Goal: Information Seeking & Learning: Learn about a topic

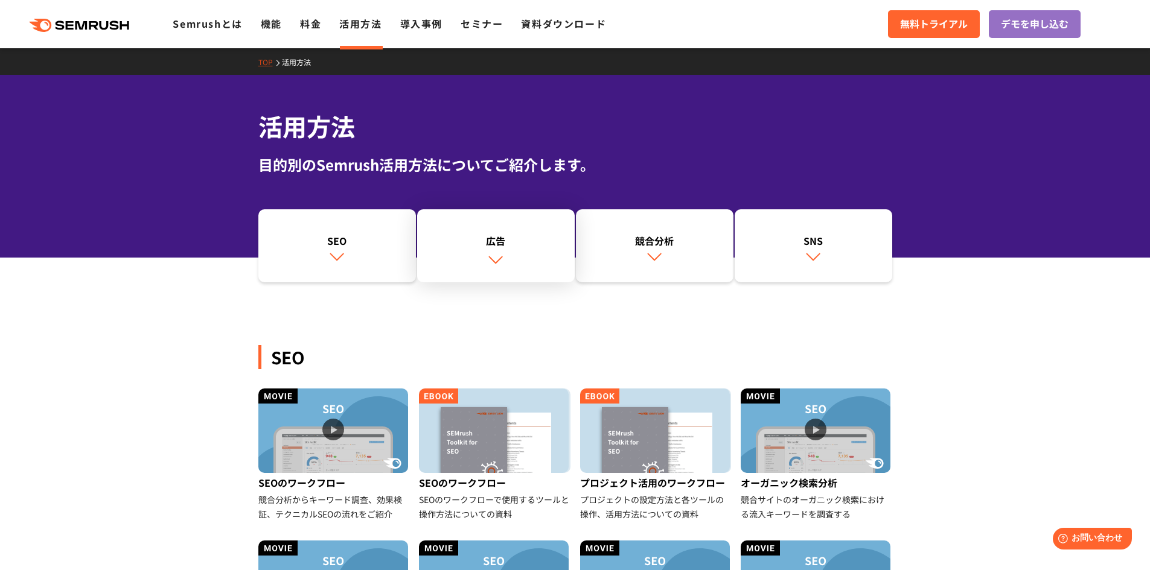
click at [494, 253] on img at bounding box center [496, 260] width 16 height 16
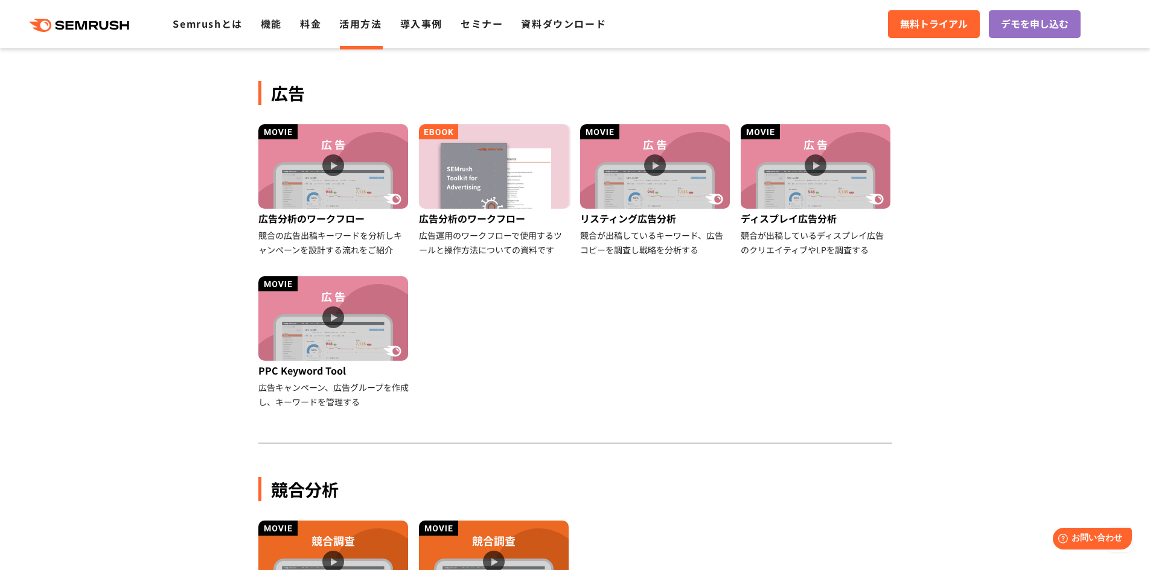
scroll to position [674, 0]
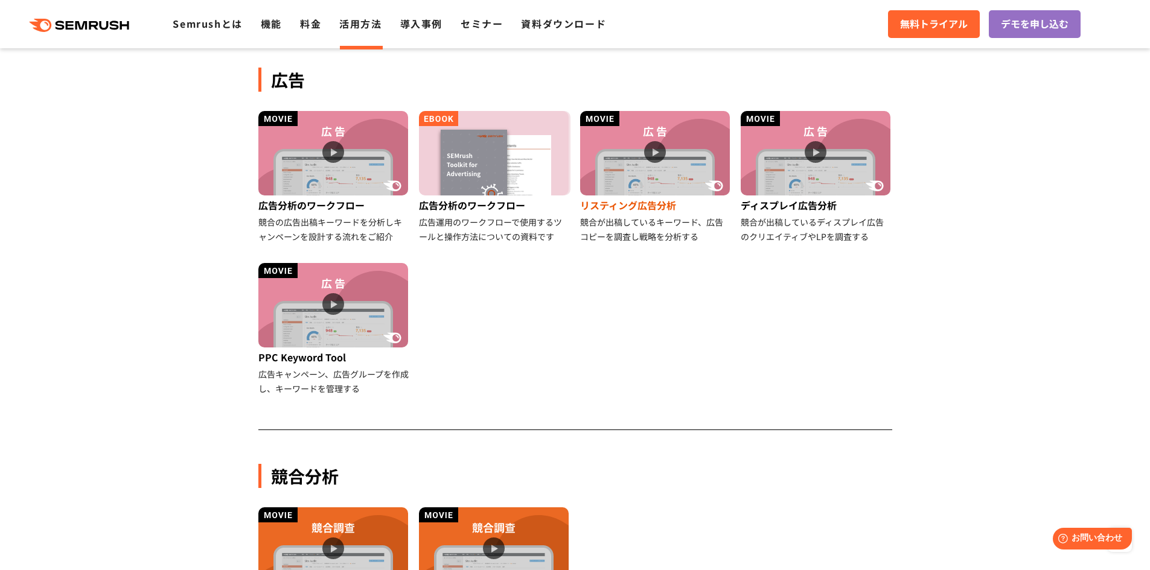
click at [654, 148] on img at bounding box center [655, 153] width 150 height 85
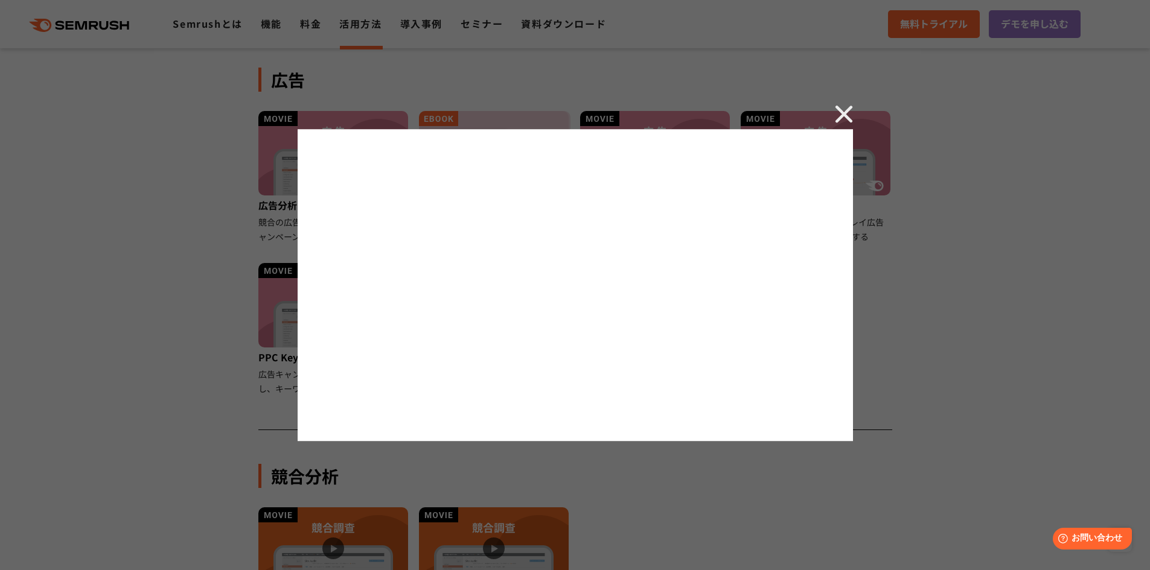
click at [838, 113] on img at bounding box center [844, 114] width 18 height 18
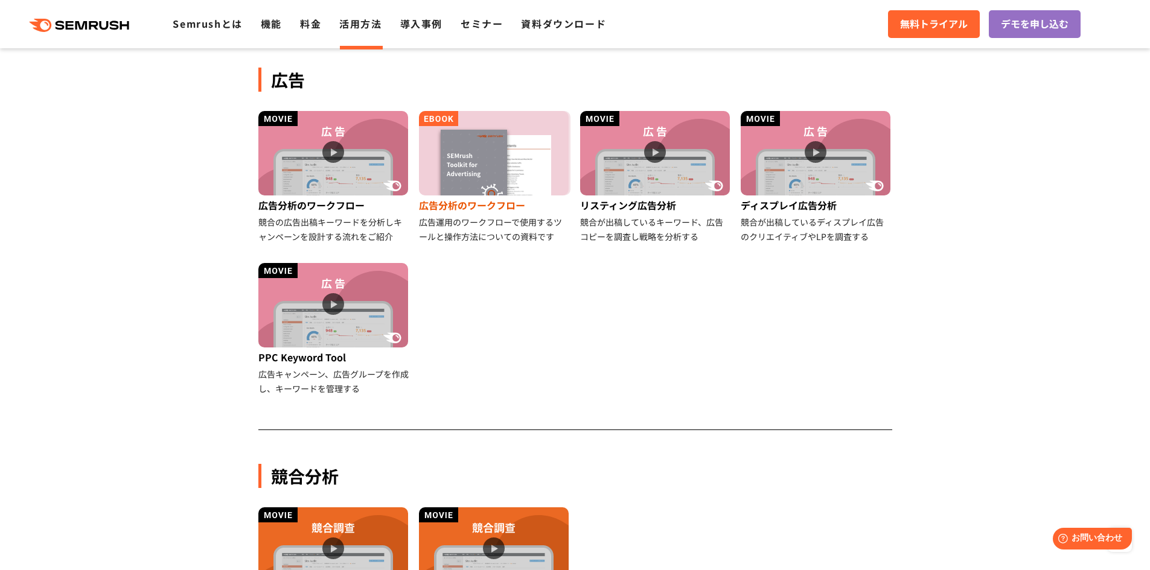
click at [465, 142] on img at bounding box center [494, 153] width 150 height 85
click at [307, 139] on img at bounding box center [333, 153] width 150 height 85
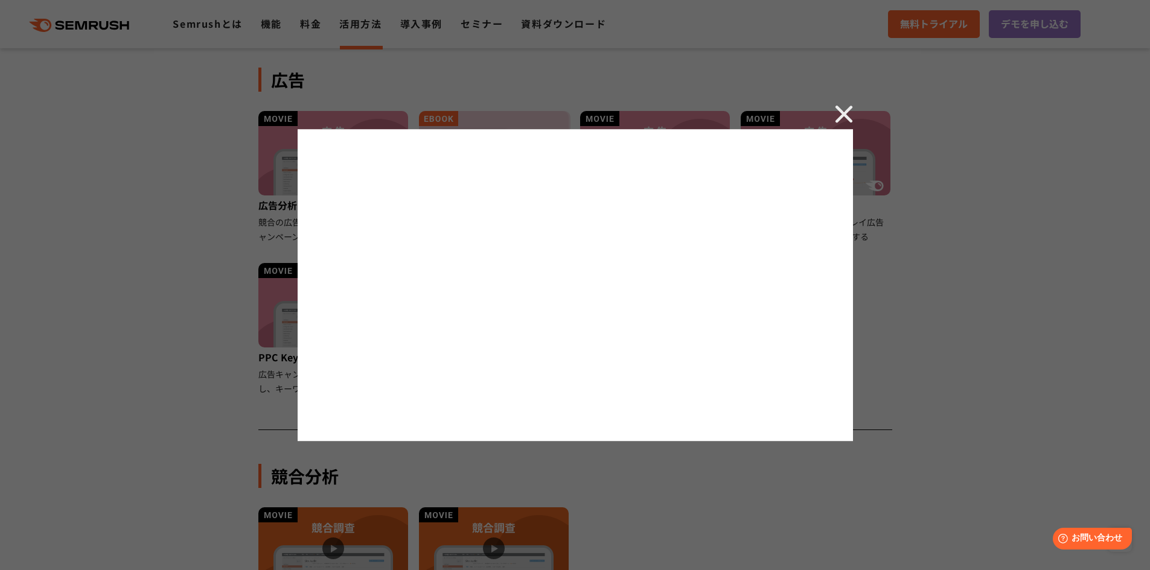
click at [846, 113] on img at bounding box center [844, 114] width 18 height 18
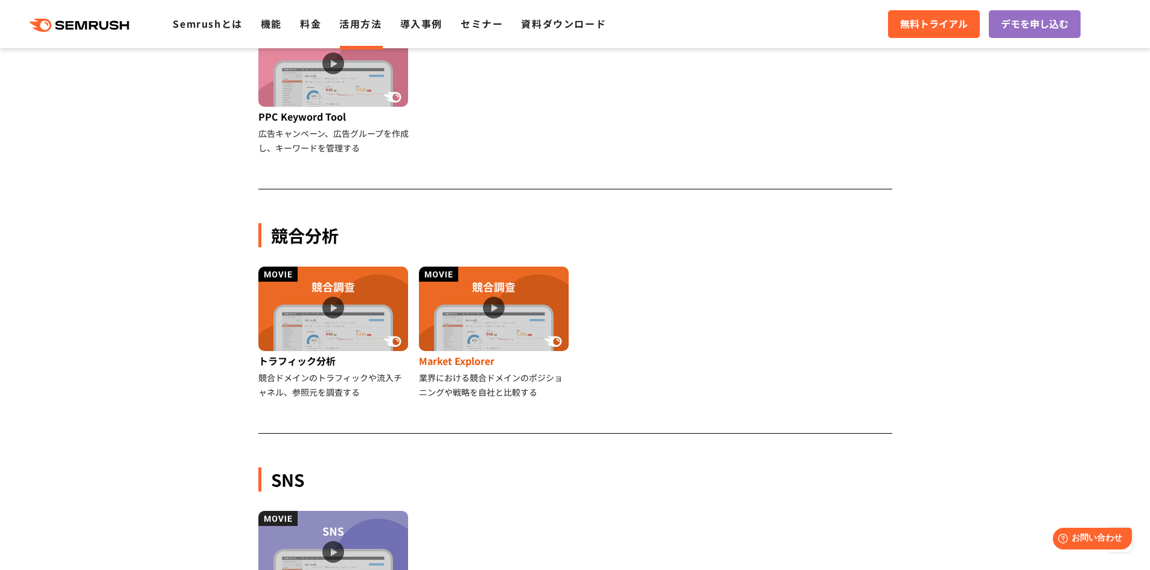
scroll to position [916, 0]
click at [333, 306] on img at bounding box center [333, 308] width 150 height 85
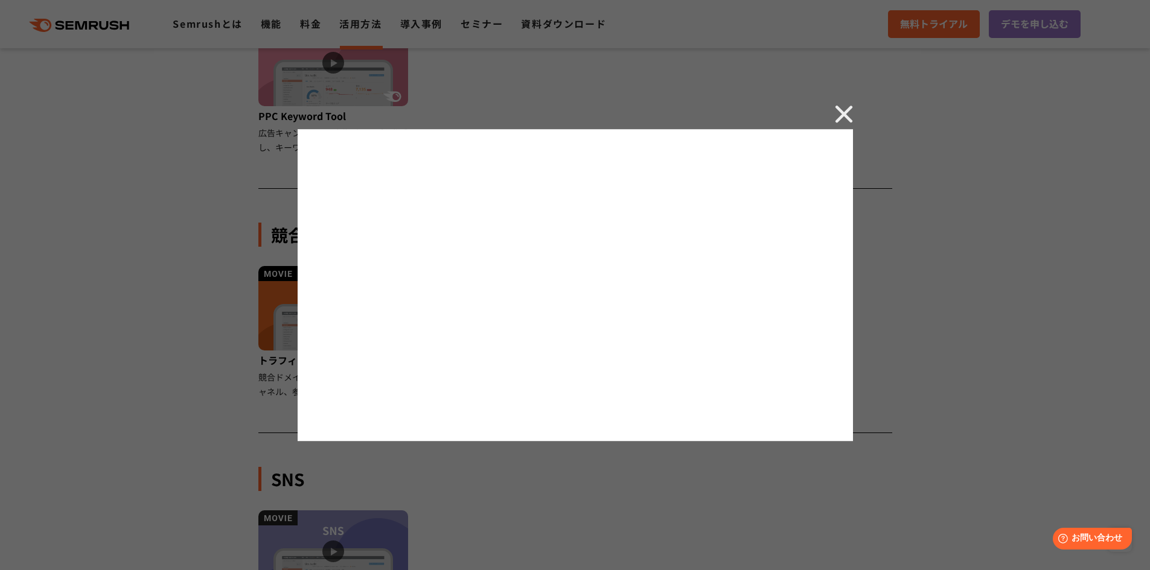
click at [844, 113] on img at bounding box center [844, 114] width 18 height 18
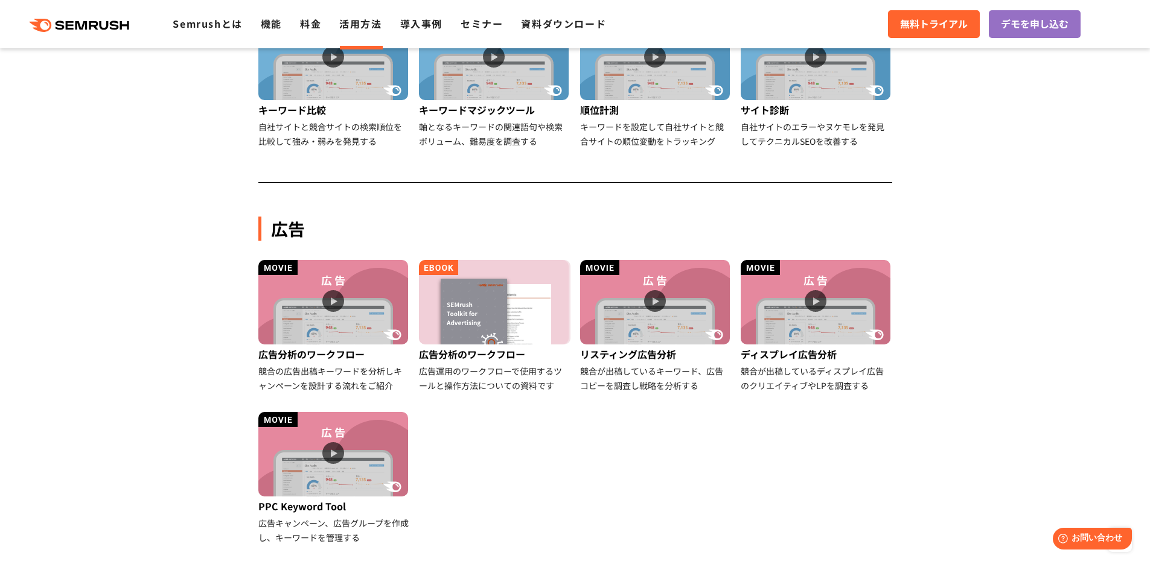
scroll to position [554, 0]
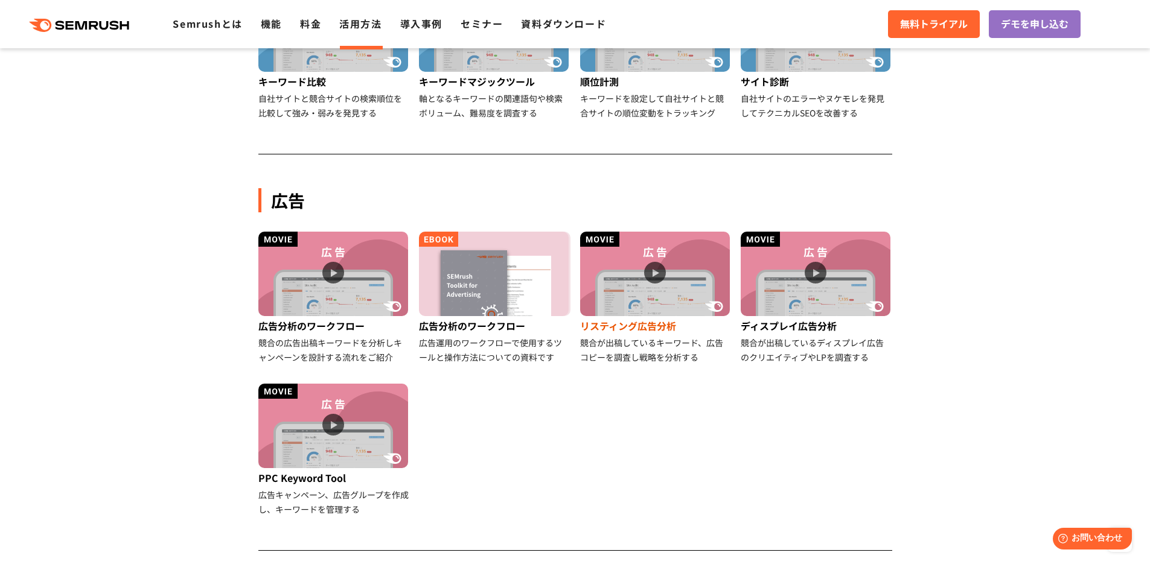
click at [653, 279] on img at bounding box center [655, 274] width 150 height 85
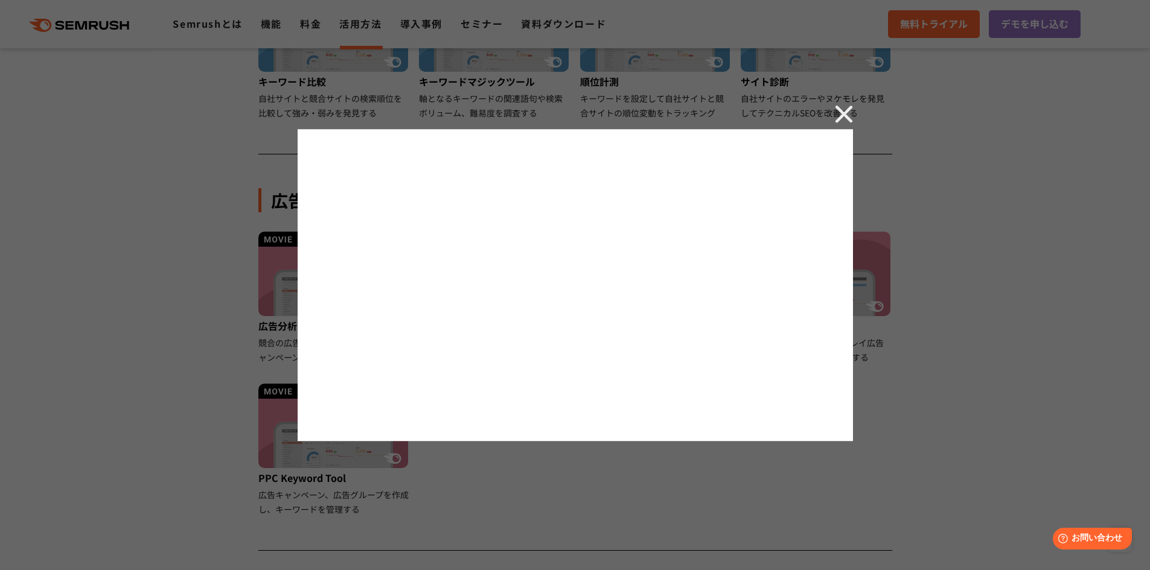
click at [840, 115] on img at bounding box center [844, 114] width 18 height 18
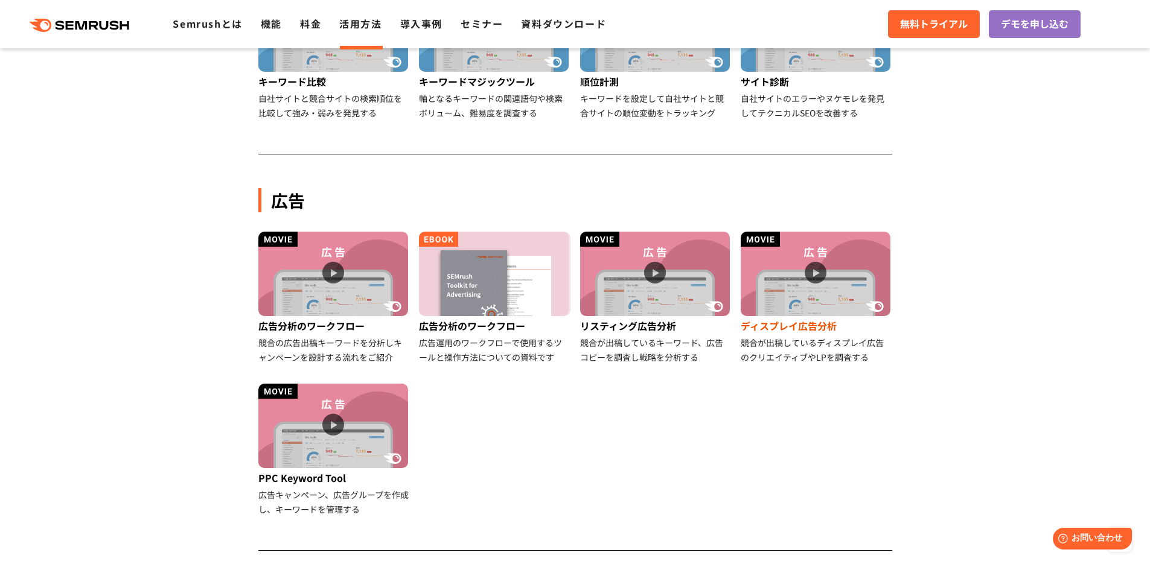
click at [809, 258] on img at bounding box center [816, 274] width 150 height 85
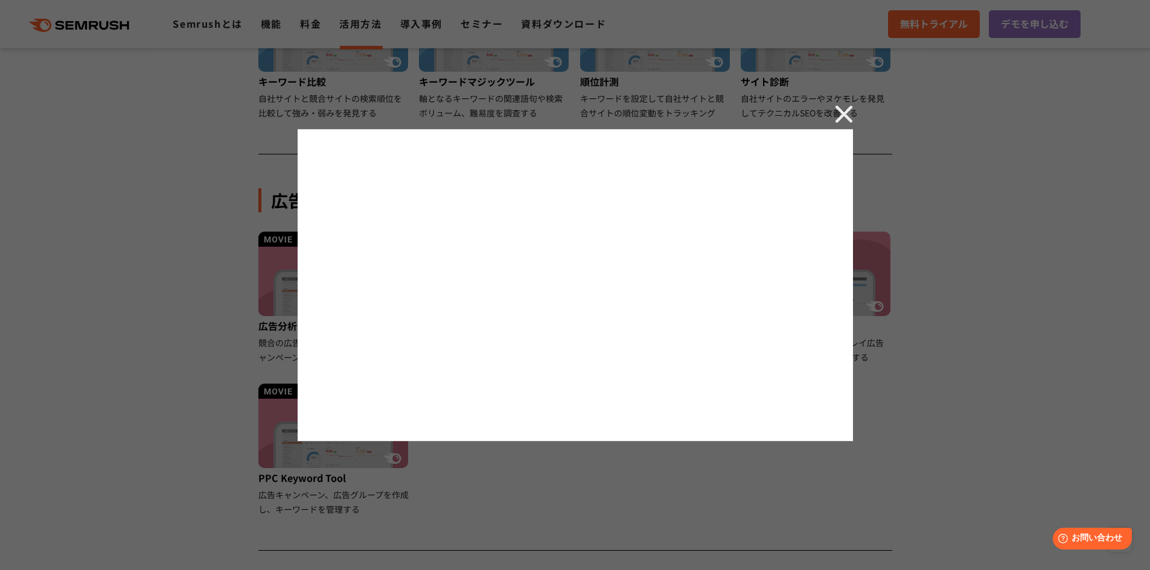
click at [847, 110] on img at bounding box center [844, 114] width 18 height 18
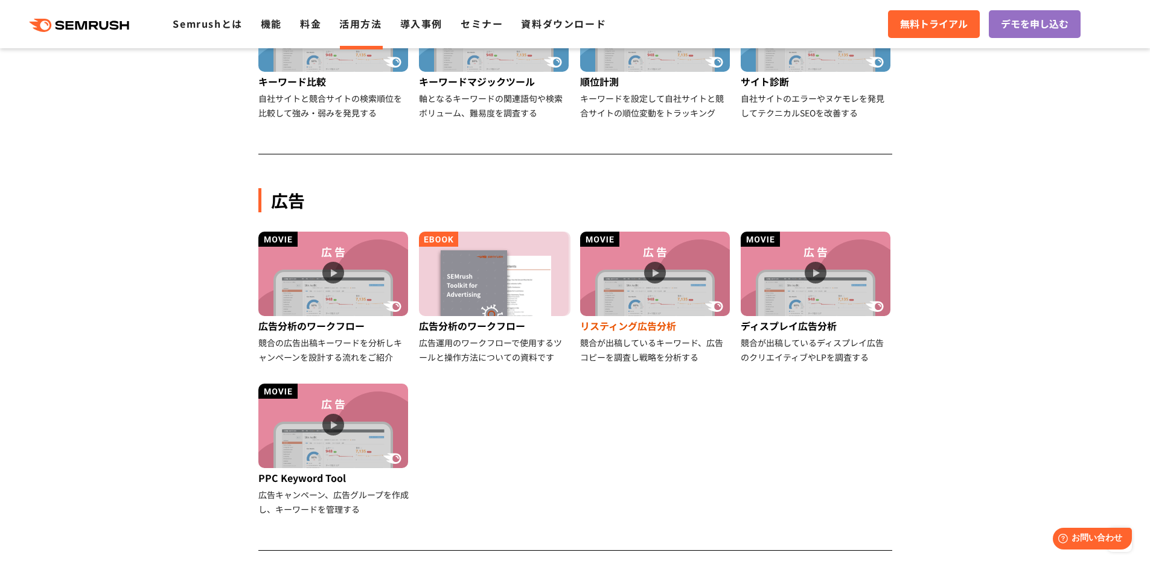
click at [637, 282] on img at bounding box center [655, 274] width 150 height 85
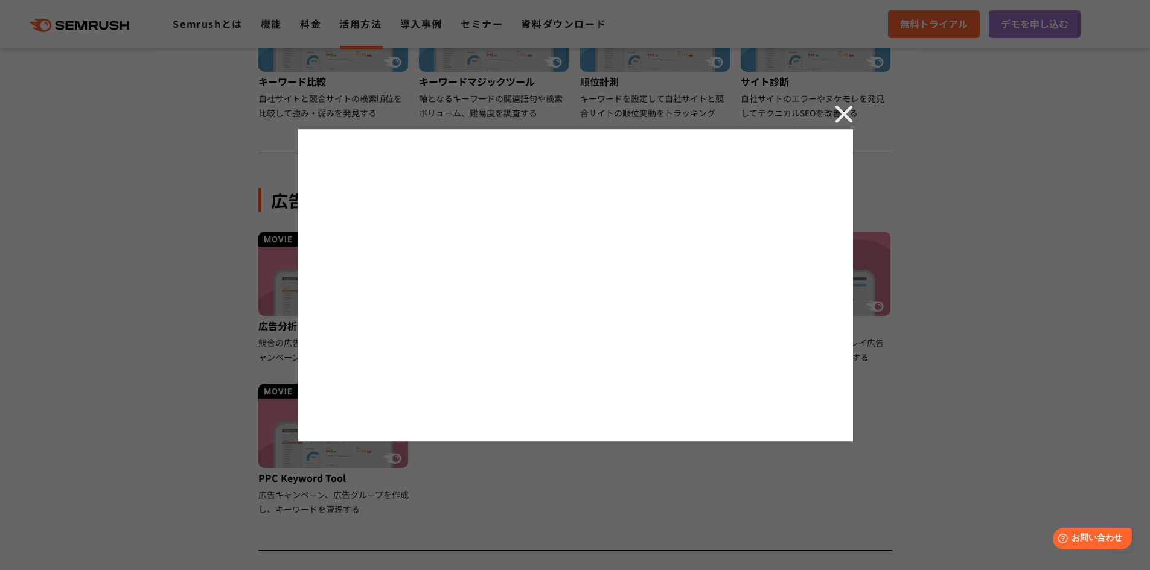
click at [846, 120] on img at bounding box center [844, 114] width 18 height 18
